Goal: Information Seeking & Learning: Learn about a topic

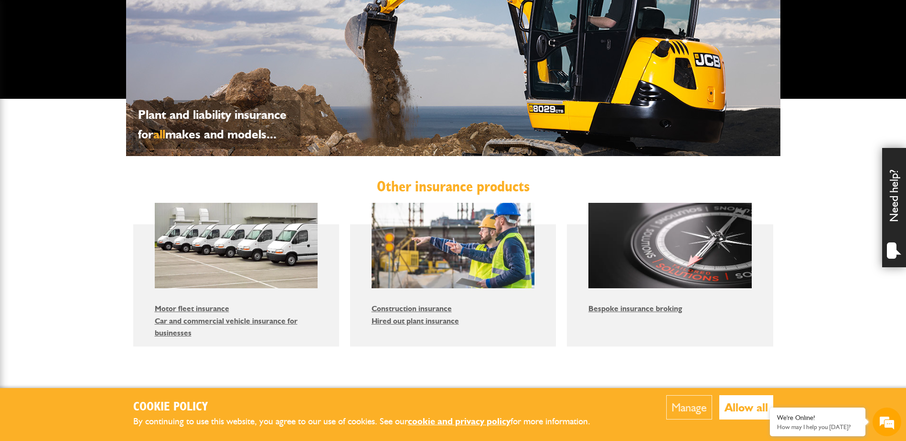
scroll to position [430, 0]
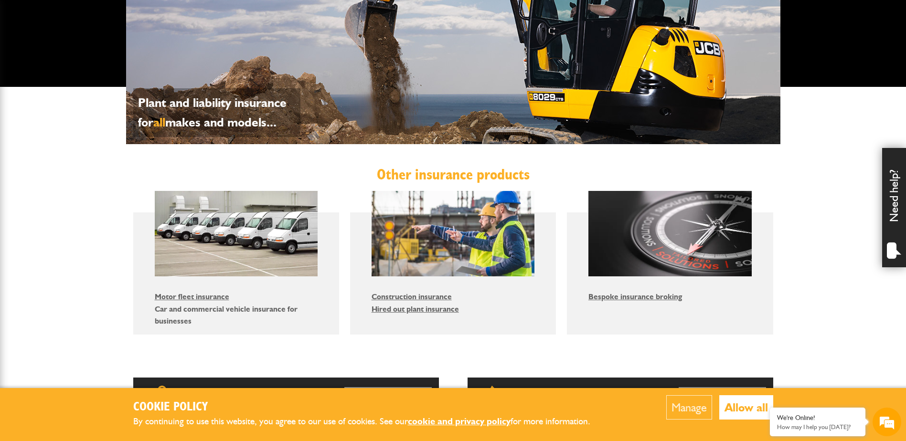
click at [198, 309] on link "Car and commercial vehicle insurance for businesses" at bounding box center [226, 315] width 143 height 21
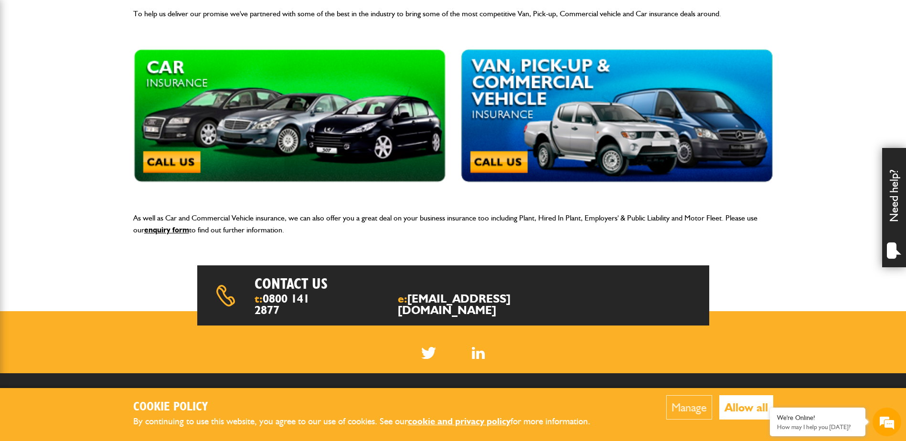
scroll to position [287, 0]
